Goal: Transaction & Acquisition: Subscribe to service/newsletter

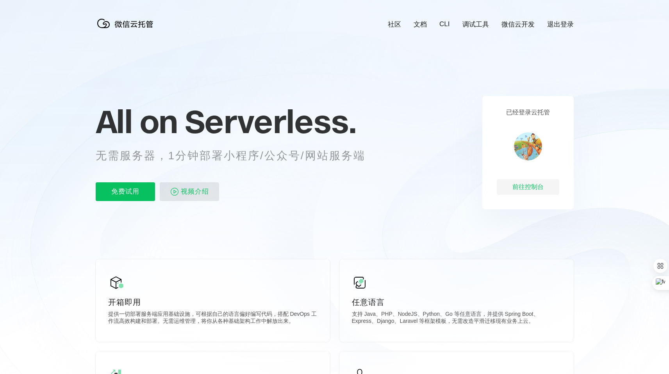
click at [189, 194] on span "视频介绍" at bounding box center [195, 191] width 28 height 19
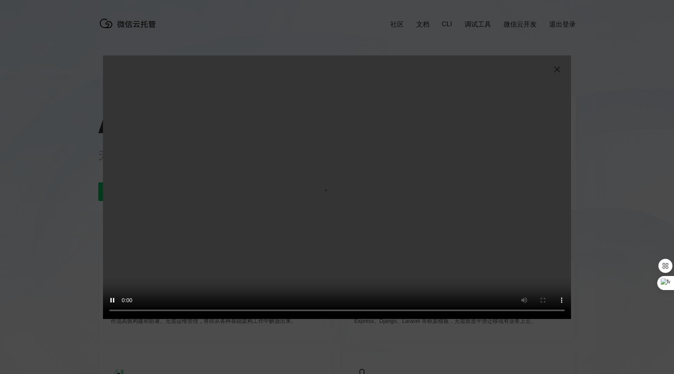
click at [557, 69] on img at bounding box center [557, 69] width 9 height 9
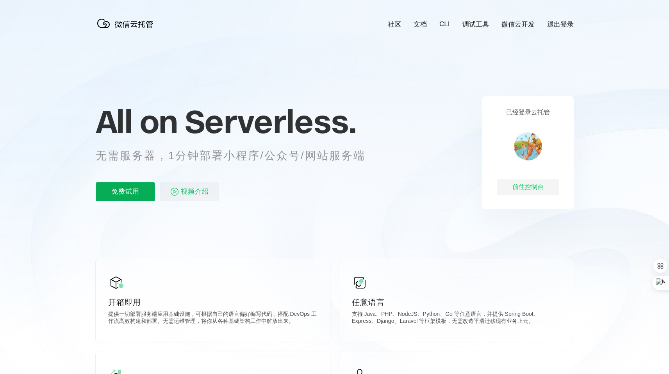
click at [133, 192] on p "免费试用" at bounding box center [125, 191] width 59 height 19
click at [518, 25] on link "微信云开发" at bounding box center [517, 24] width 33 height 9
